Goal: Task Accomplishment & Management: Manage account settings

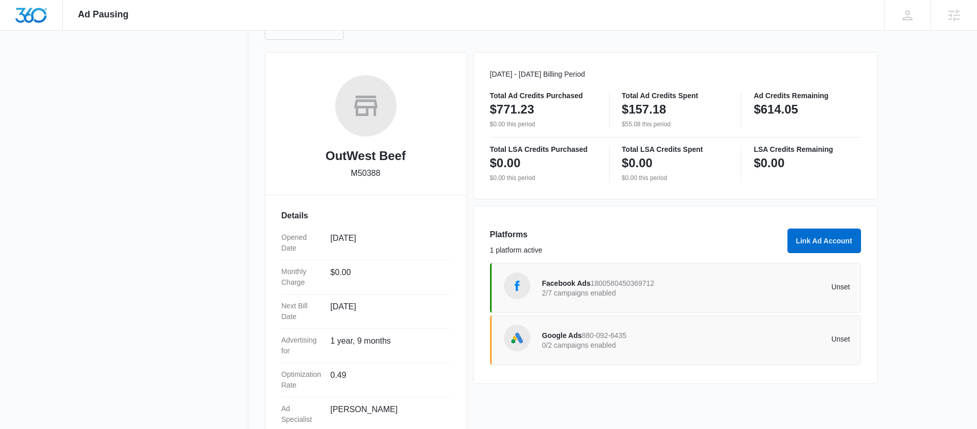
scroll to position [135, 0]
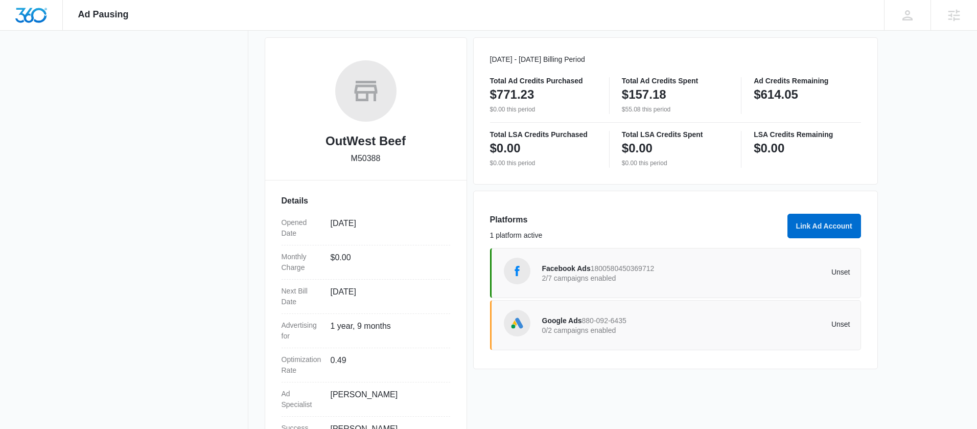
click at [559, 266] on span "Facebook Ads" at bounding box center [566, 268] width 49 height 8
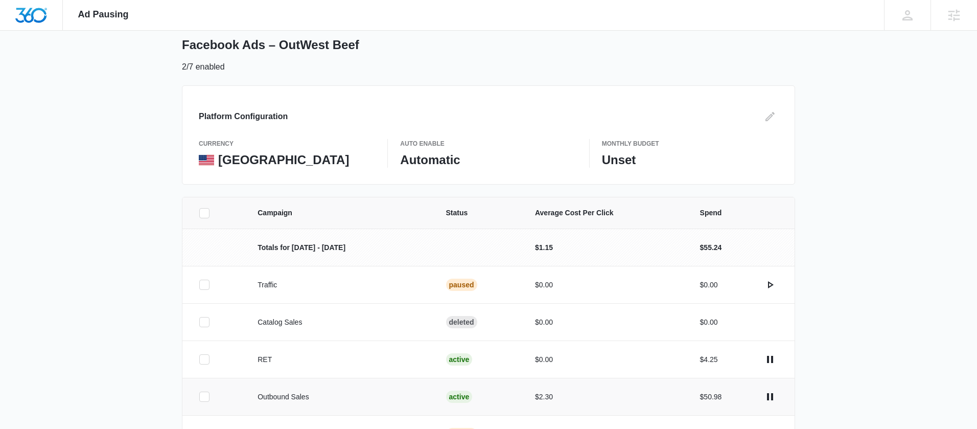
scroll to position [177, 0]
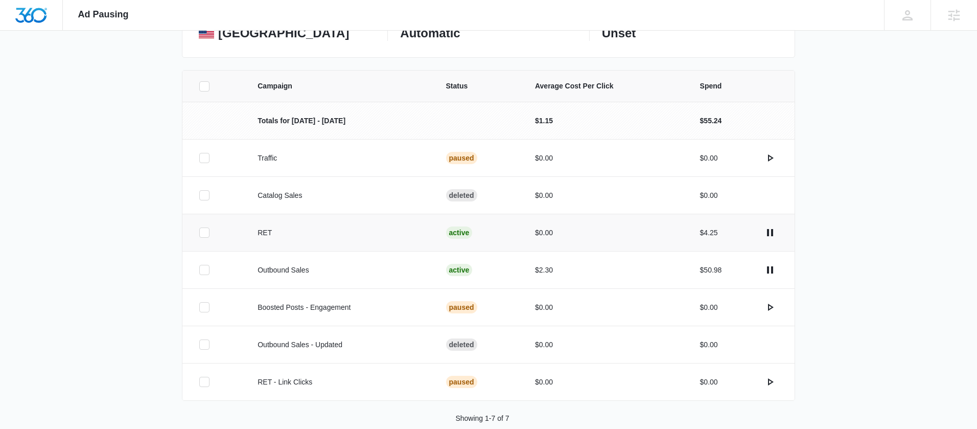
click at [194, 230] on td at bounding box center [213, 232] width 63 height 37
click at [769, 233] on icon "actions.pause" at bounding box center [770, 232] width 12 height 12
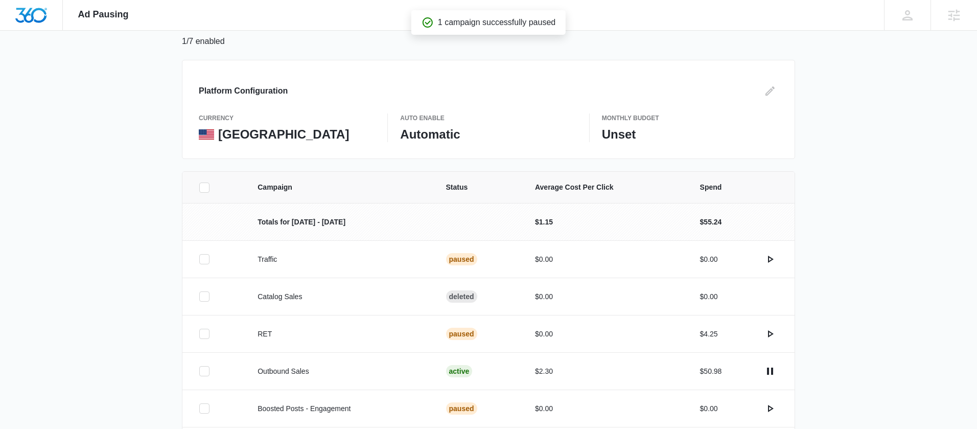
scroll to position [194, 0]
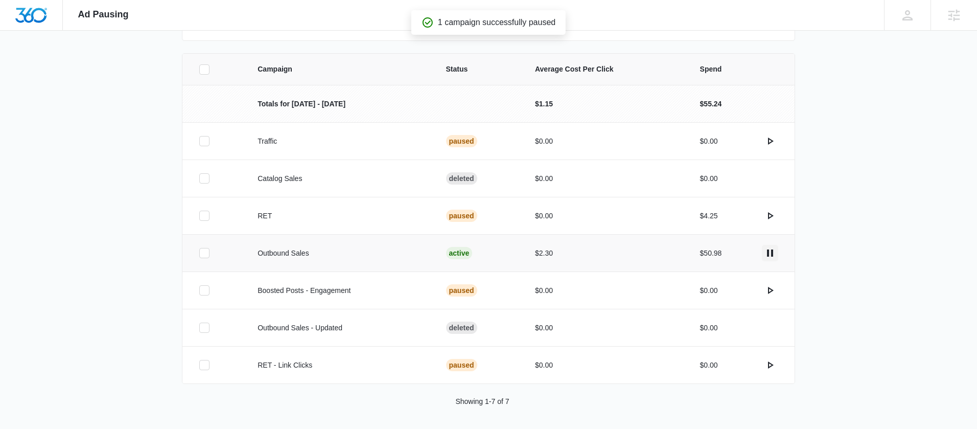
click at [770, 248] on icon "actions.pause" at bounding box center [770, 253] width 12 height 12
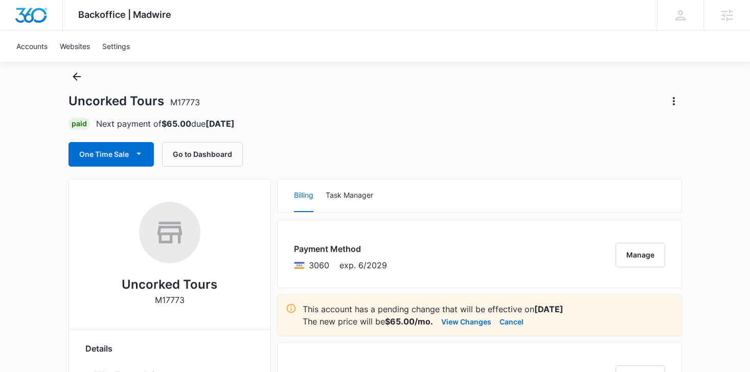
scroll to position [24, 0]
